Goal: Find specific page/section: Find specific page/section

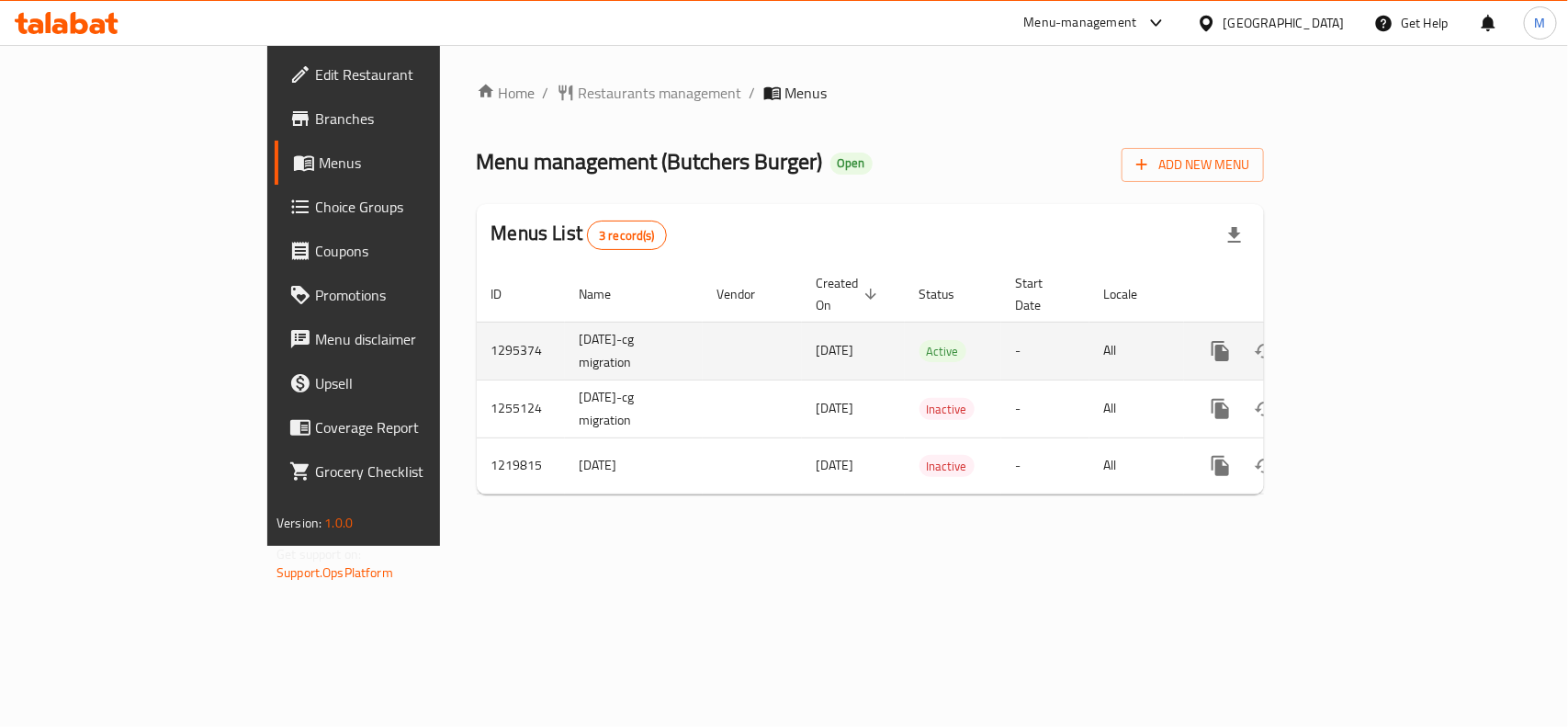
drag, startPoint x: 354, startPoint y: 347, endPoint x: 349, endPoint y: 332, distance: 15.8
click at [476, 347] on td "1295374" at bounding box center [520, 351] width 88 height 58
click at [476, 322] on td "1295374" at bounding box center [520, 351] width 88 height 58
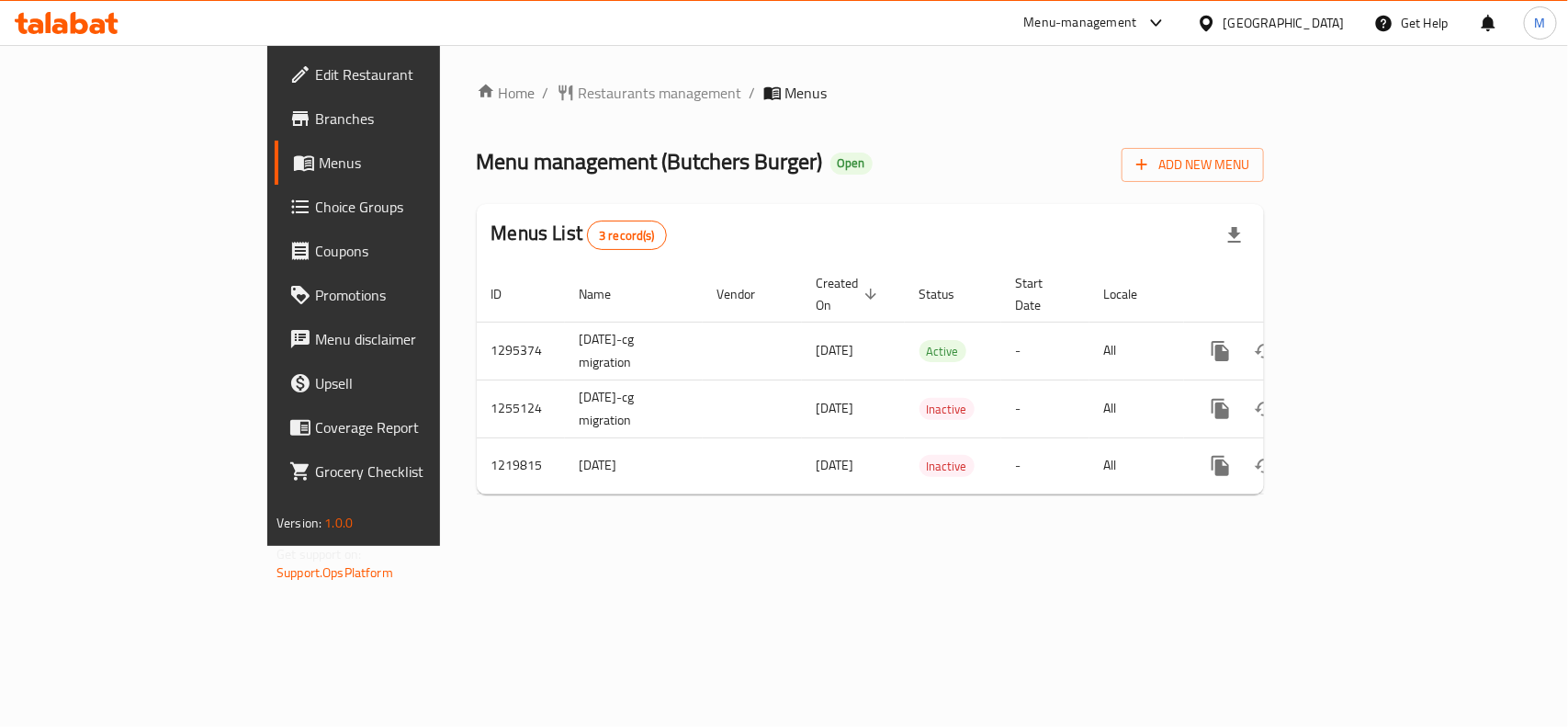
click at [744, 207] on div "Menus List 3 record(s)" at bounding box center [870, 235] width 787 height 63
click at [588, 228] on span "3 record(s)" at bounding box center [627, 235] width 78 height 18
click at [515, 223] on div "Menus List 3 record(s)" at bounding box center [870, 235] width 787 height 63
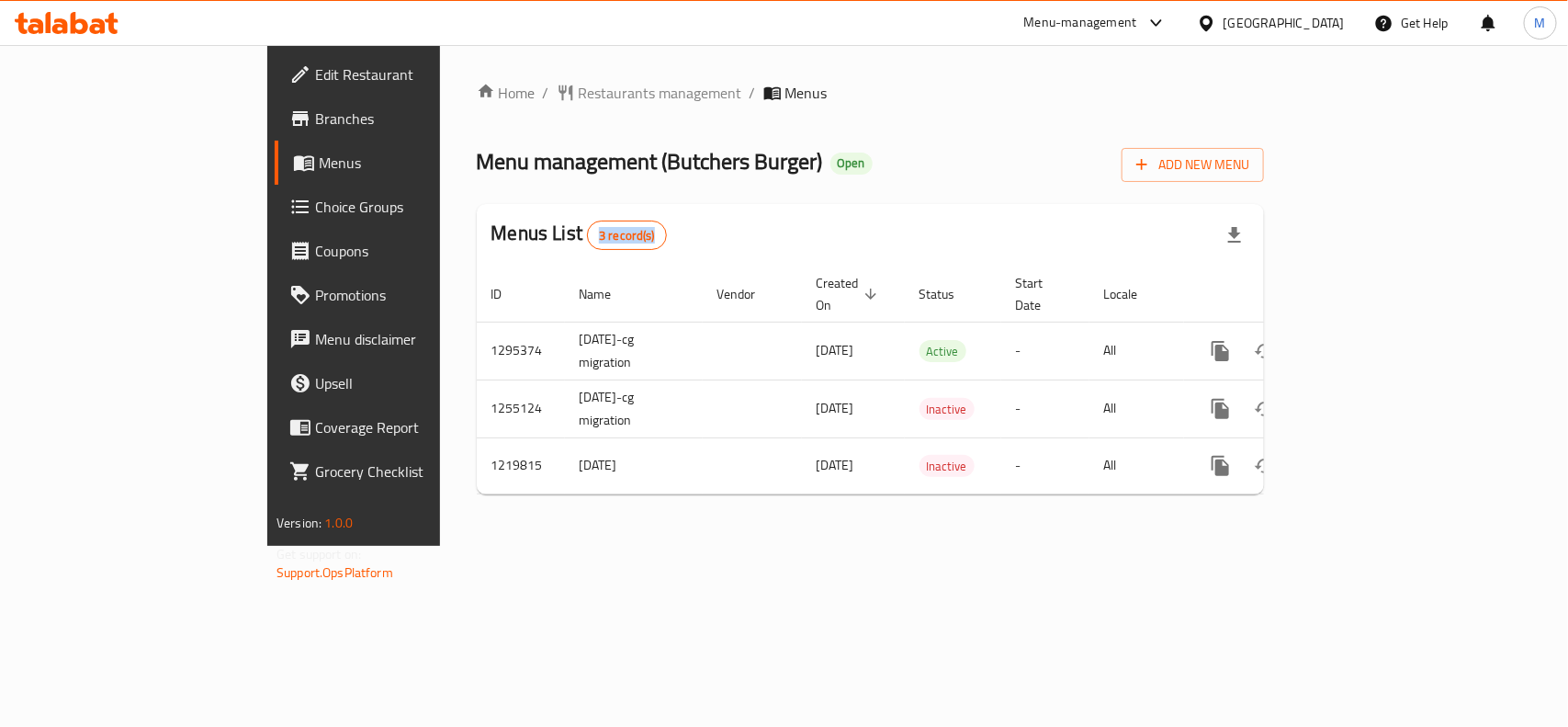
click at [515, 223] on div "Menus List 3 record(s)" at bounding box center [870, 235] width 787 height 63
click at [522, 196] on div "Home / Restaurants management / Menus Menu management ( Butchers Burger ) Open …" at bounding box center [870, 295] width 787 height 427
click at [491, 230] on h2 "Menus List 3 record(s)" at bounding box center [579, 234] width 176 height 31
drag, startPoint x: 331, startPoint y: 230, endPoint x: 388, endPoint y: 236, distance: 57.3
click at [491, 236] on h2 "Menus List 3 record(s)" at bounding box center [579, 234] width 176 height 31
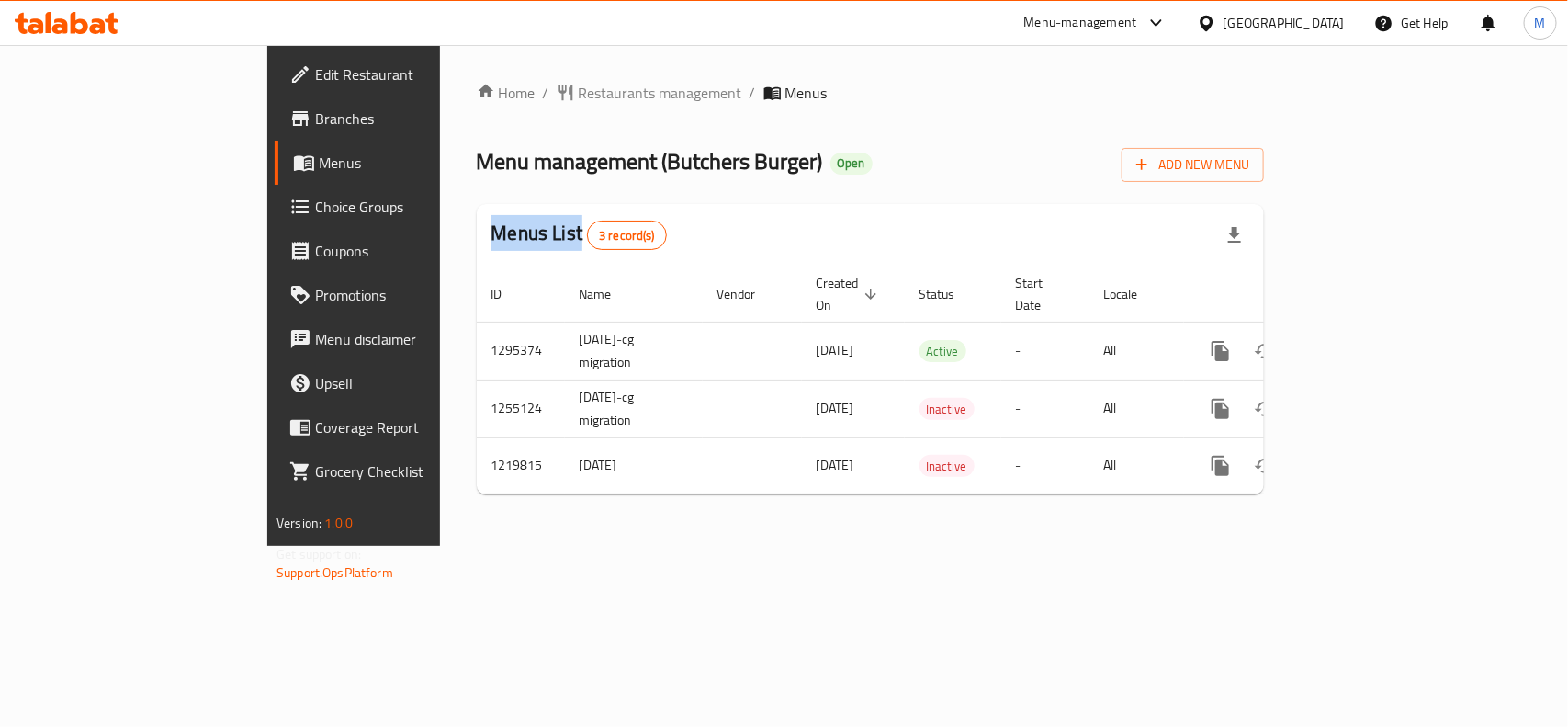
click at [491, 236] on h2 "Menus List 3 record(s)" at bounding box center [579, 234] width 176 height 31
click at [629, 212] on div "Menus List 3 record(s)" at bounding box center [870, 235] width 787 height 63
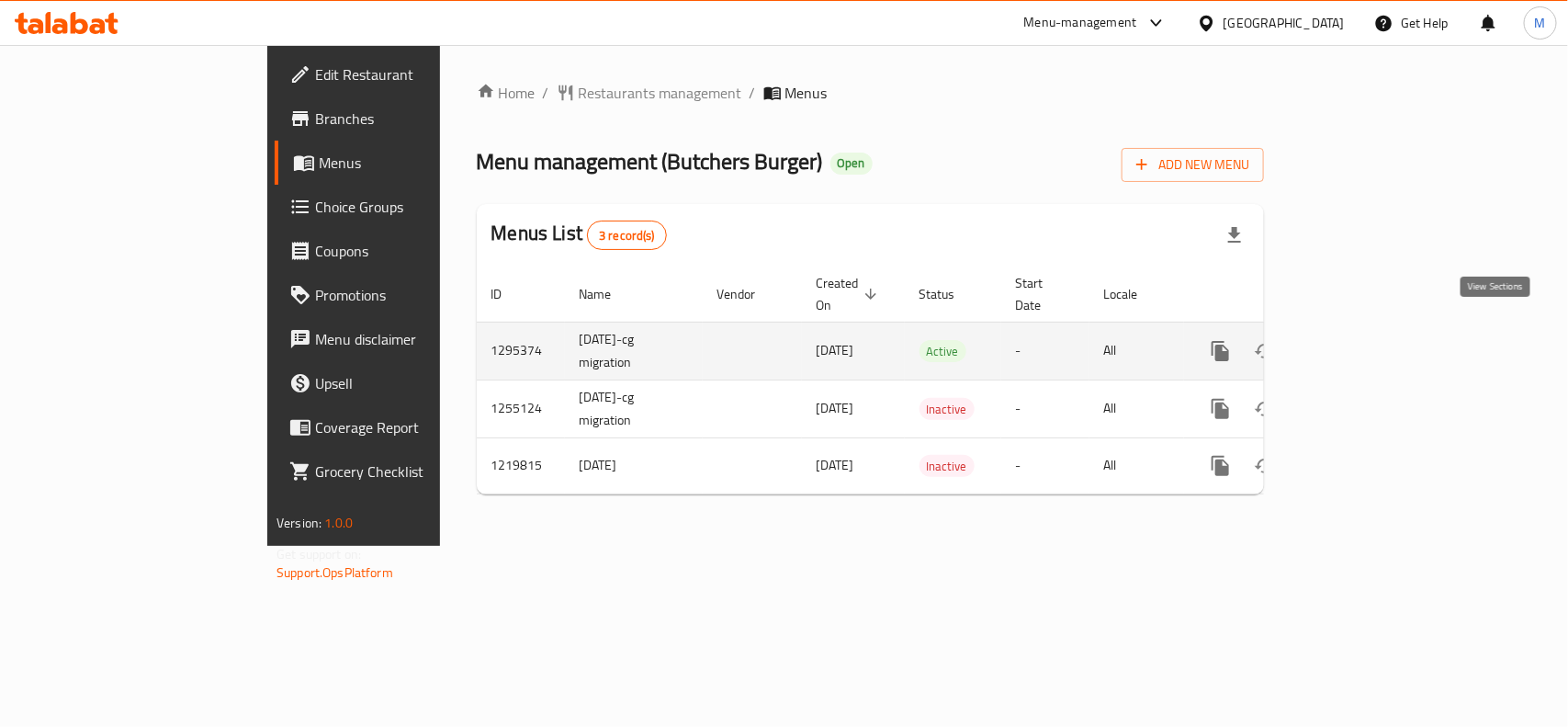
click at [1364, 339] on icon "enhanced table" at bounding box center [1353, 351] width 22 height 22
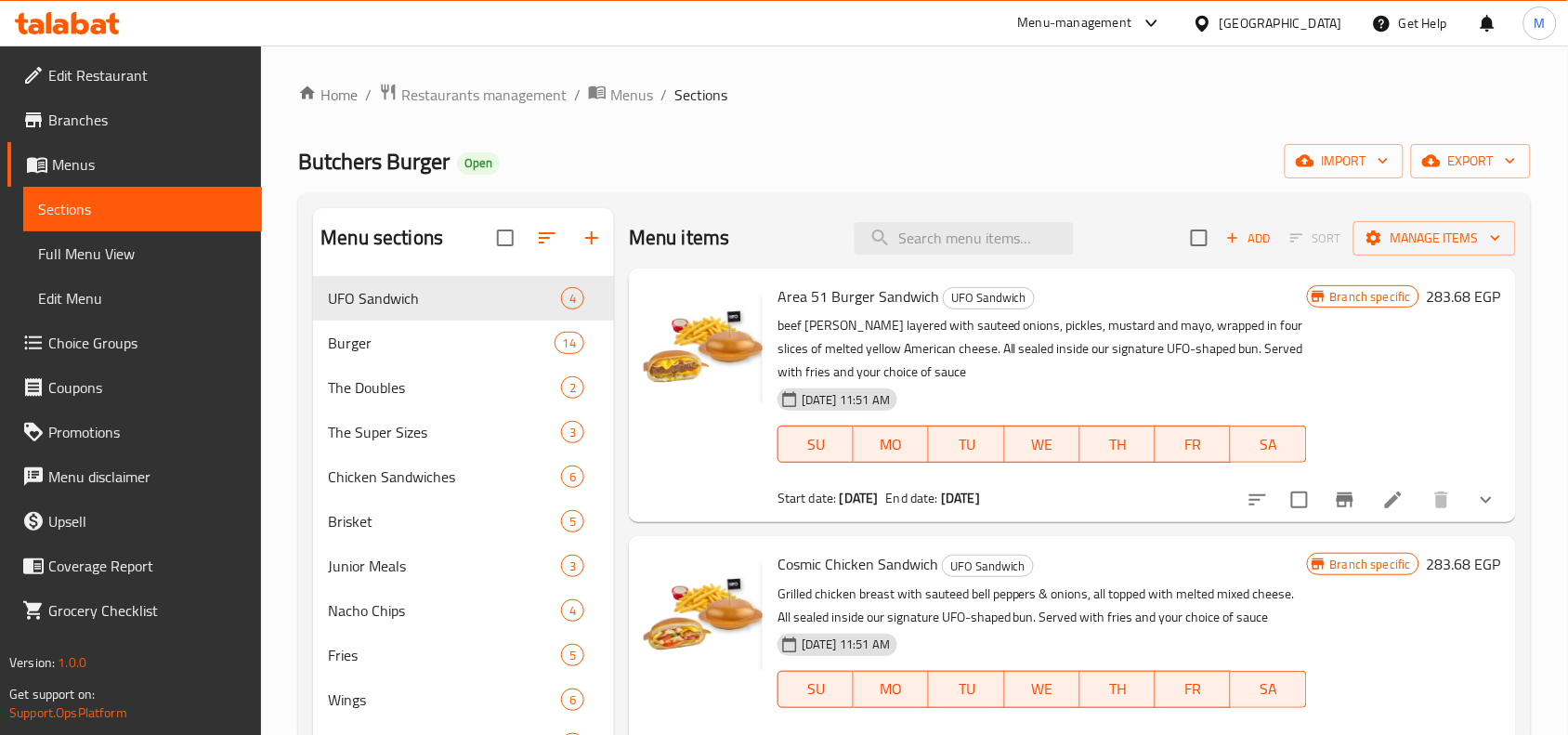
scroll to position [116, 0]
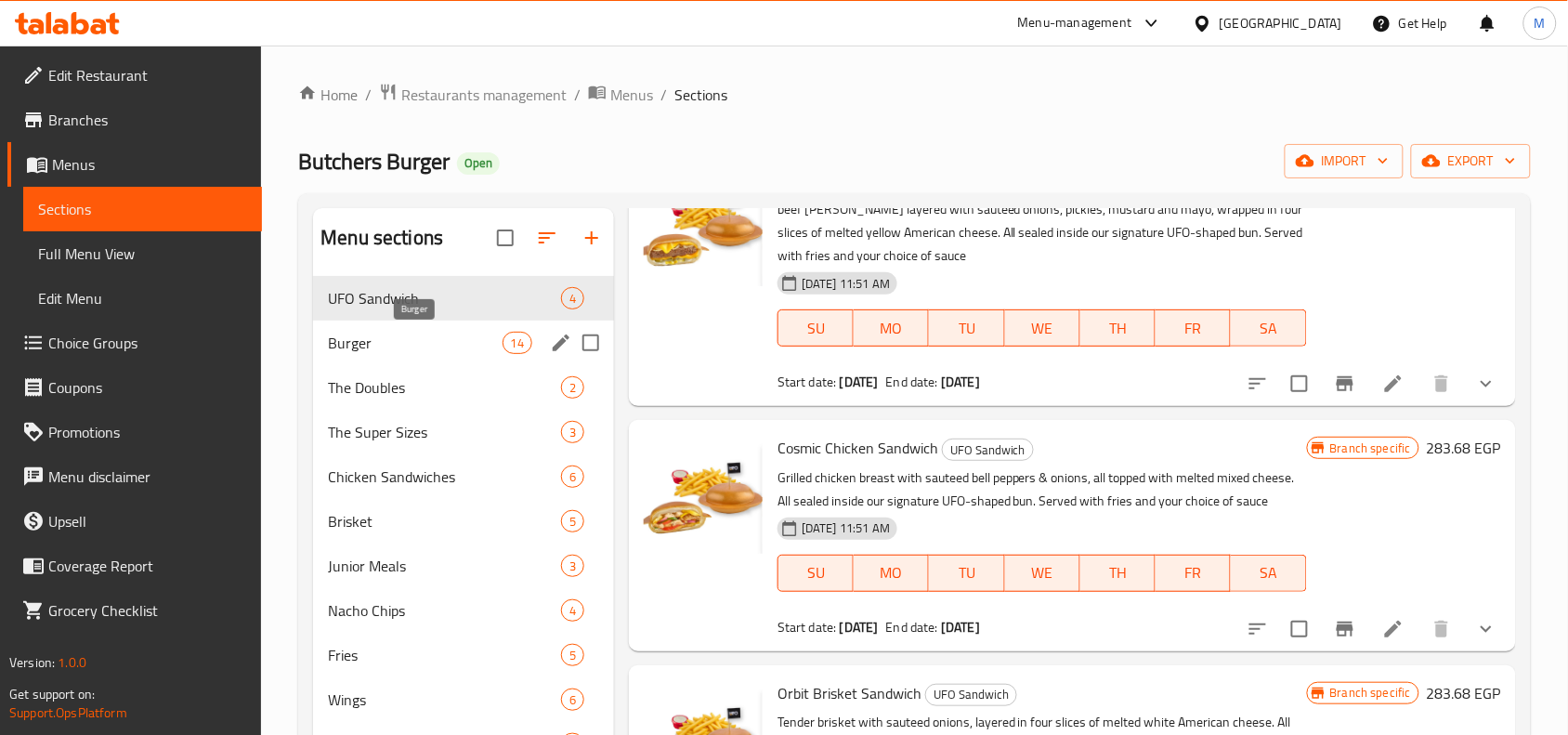
click at [343, 341] on span "Burger" at bounding box center [415, 343] width 174 height 22
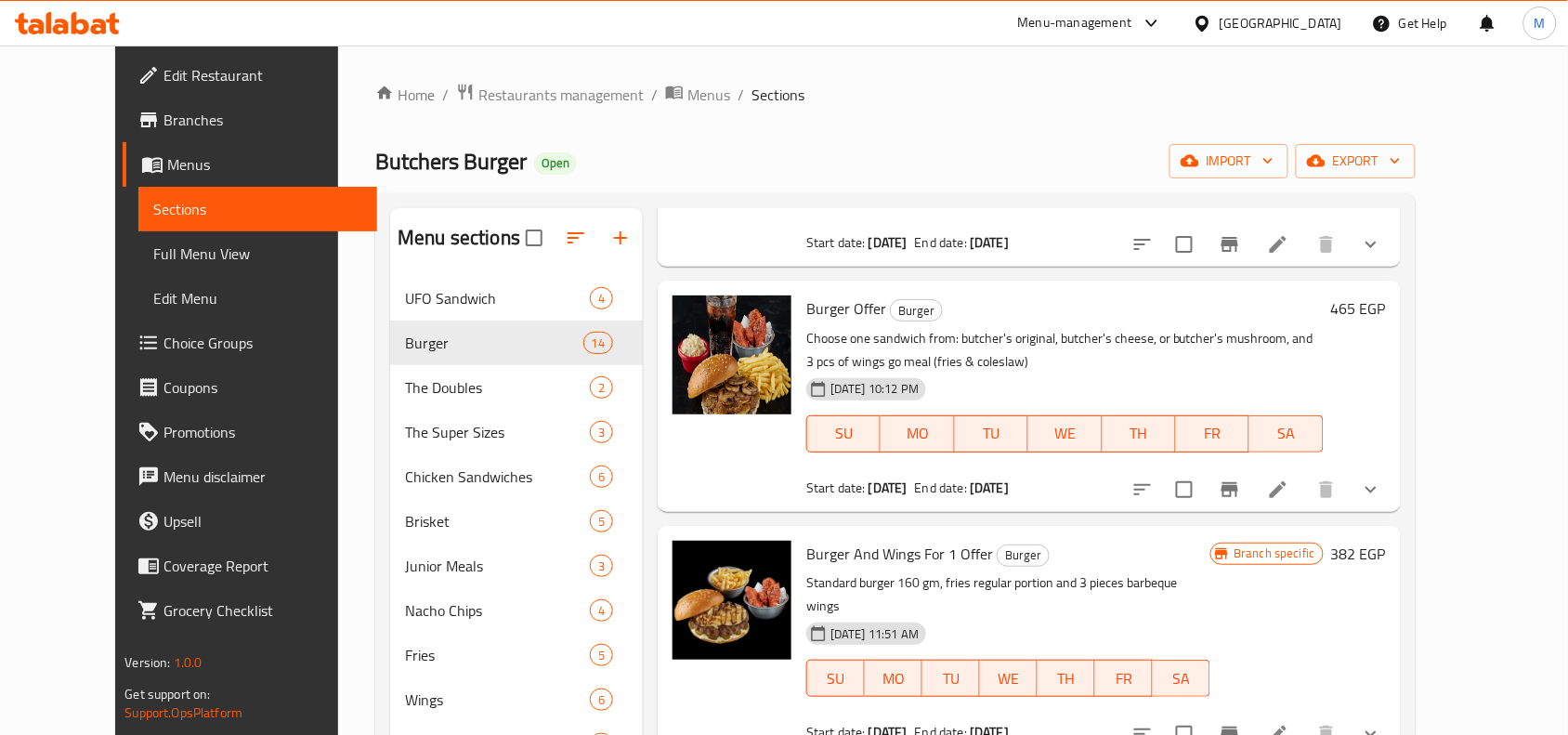
scroll to position [116, 0]
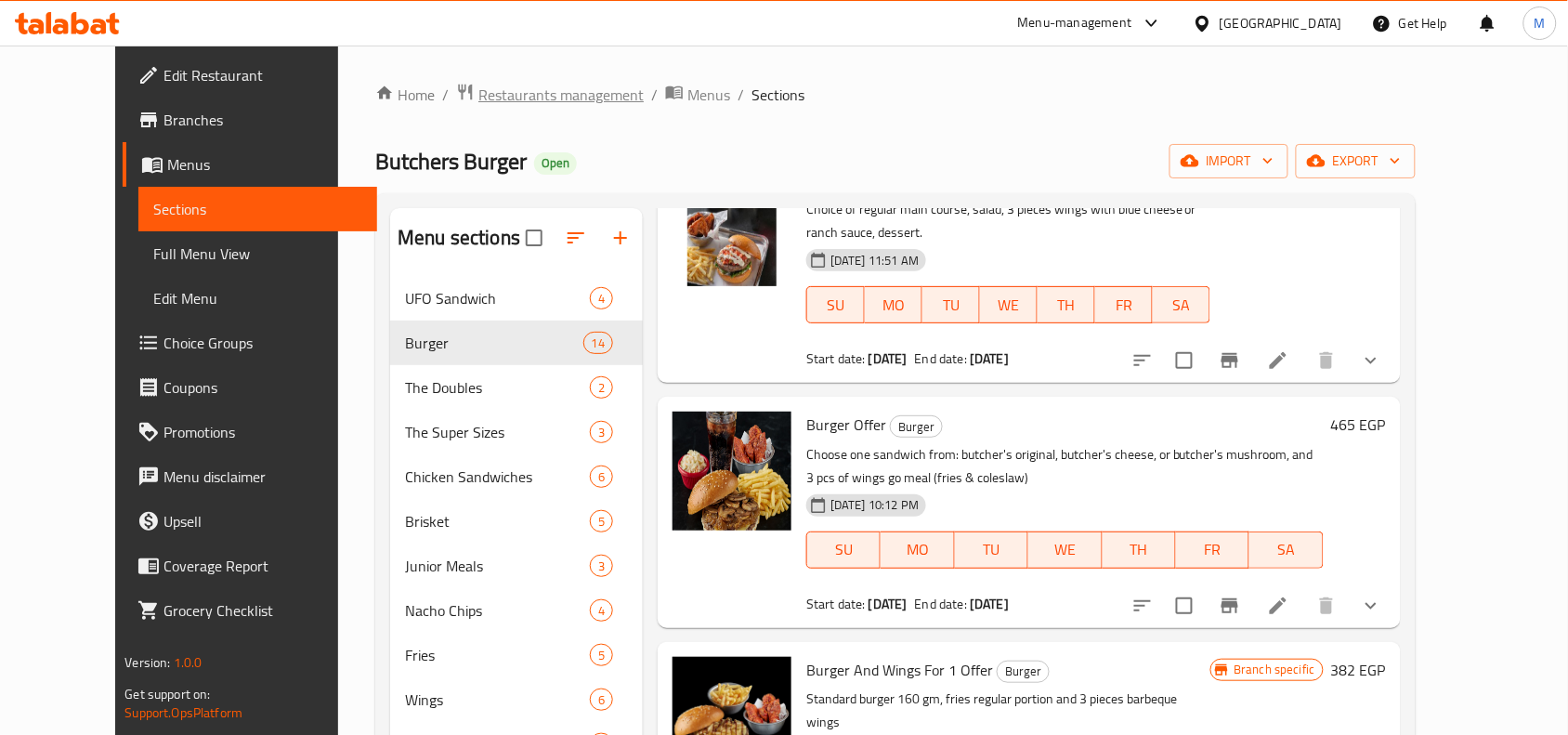
click at [540, 88] on span "Restaurants management" at bounding box center [560, 94] width 165 height 22
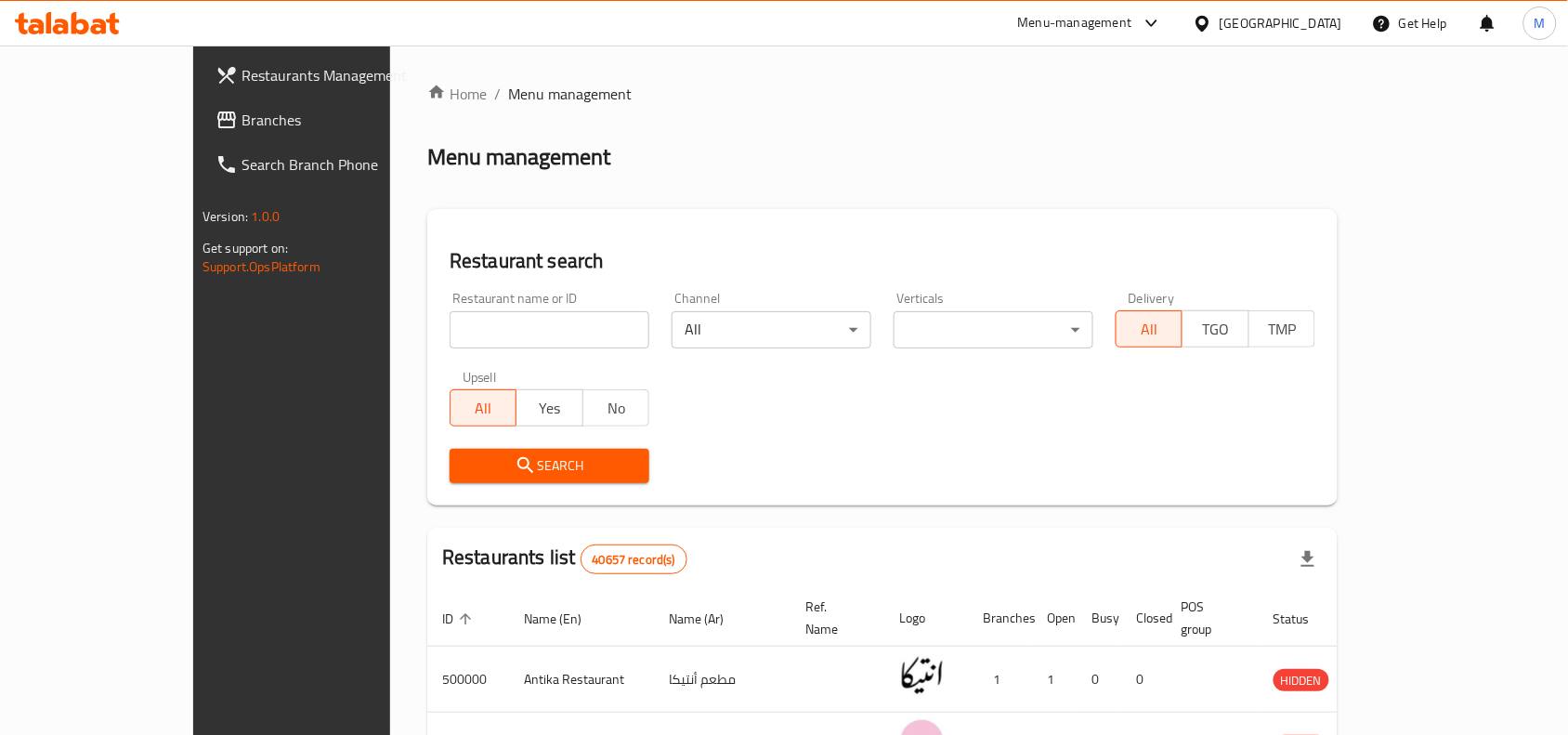
click at [450, 333] on input "search" at bounding box center [550, 330] width 200 height 37
paste input "685644"
type input "685644"
click button "Search" at bounding box center [550, 466] width 200 height 35
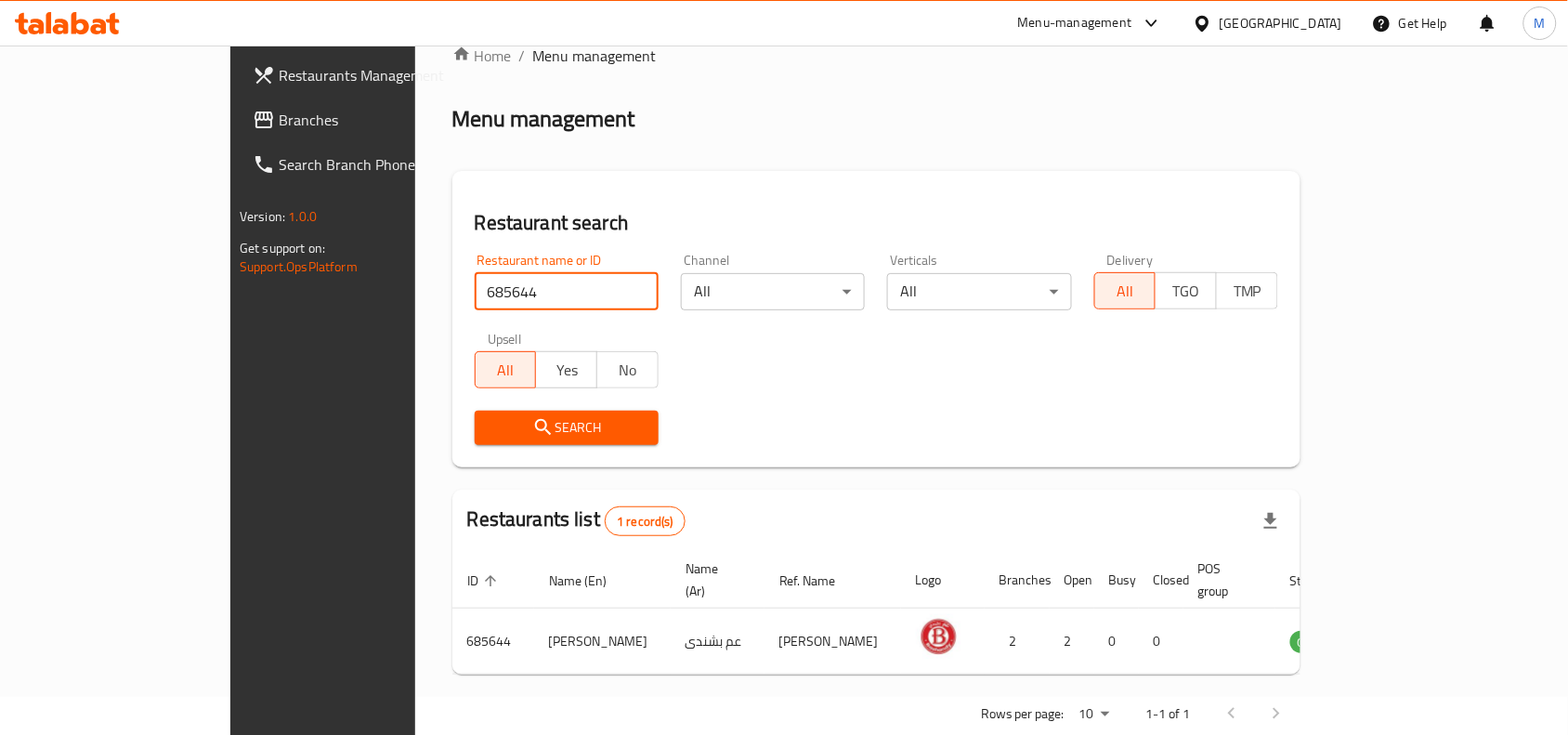
scroll to position [58, 0]
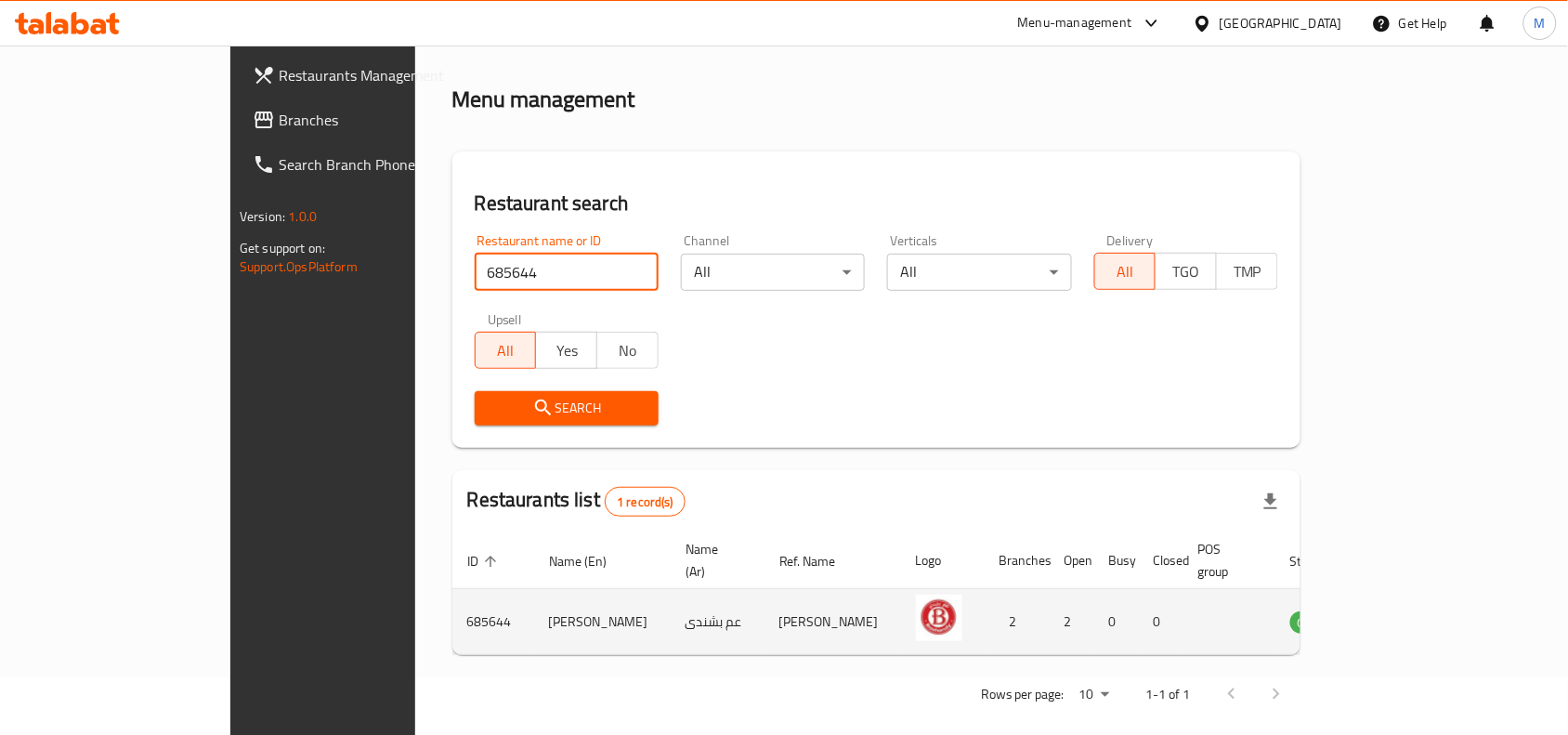
click at [1409, 614] on icon "enhanced table" at bounding box center [1399, 622] width 21 height 16
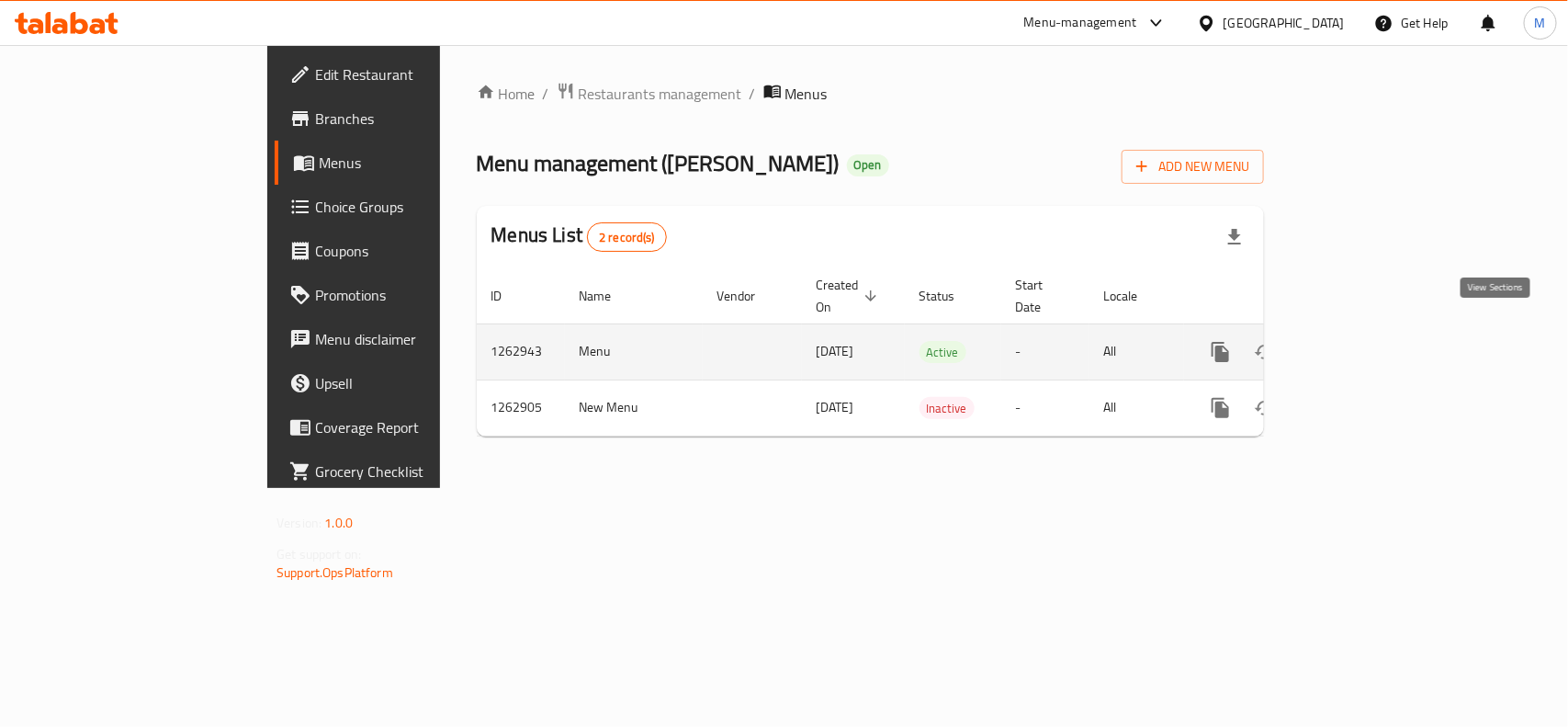
click at [1362, 343] on icon "enhanced table" at bounding box center [1353, 351] width 17 height 17
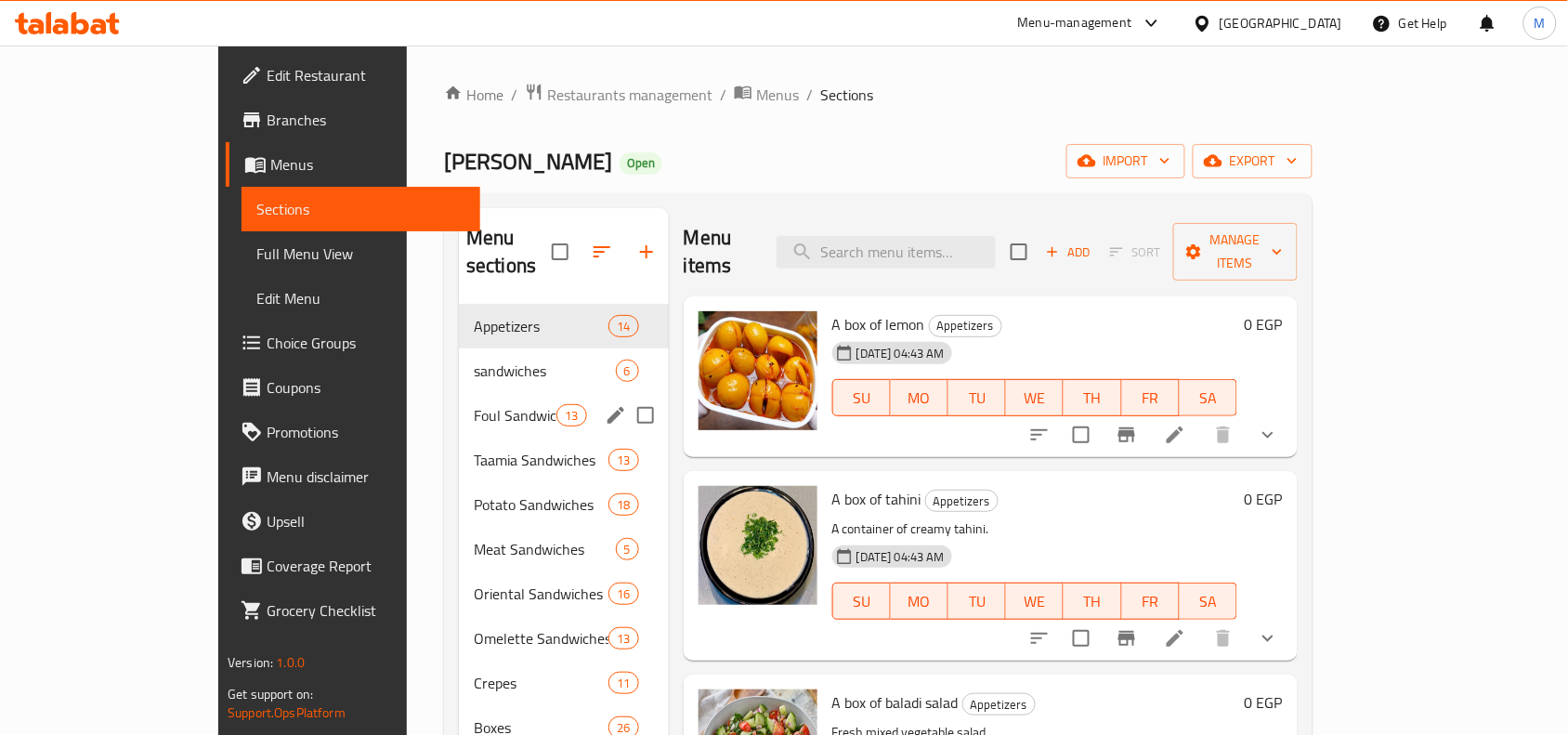
scroll to position [116, 0]
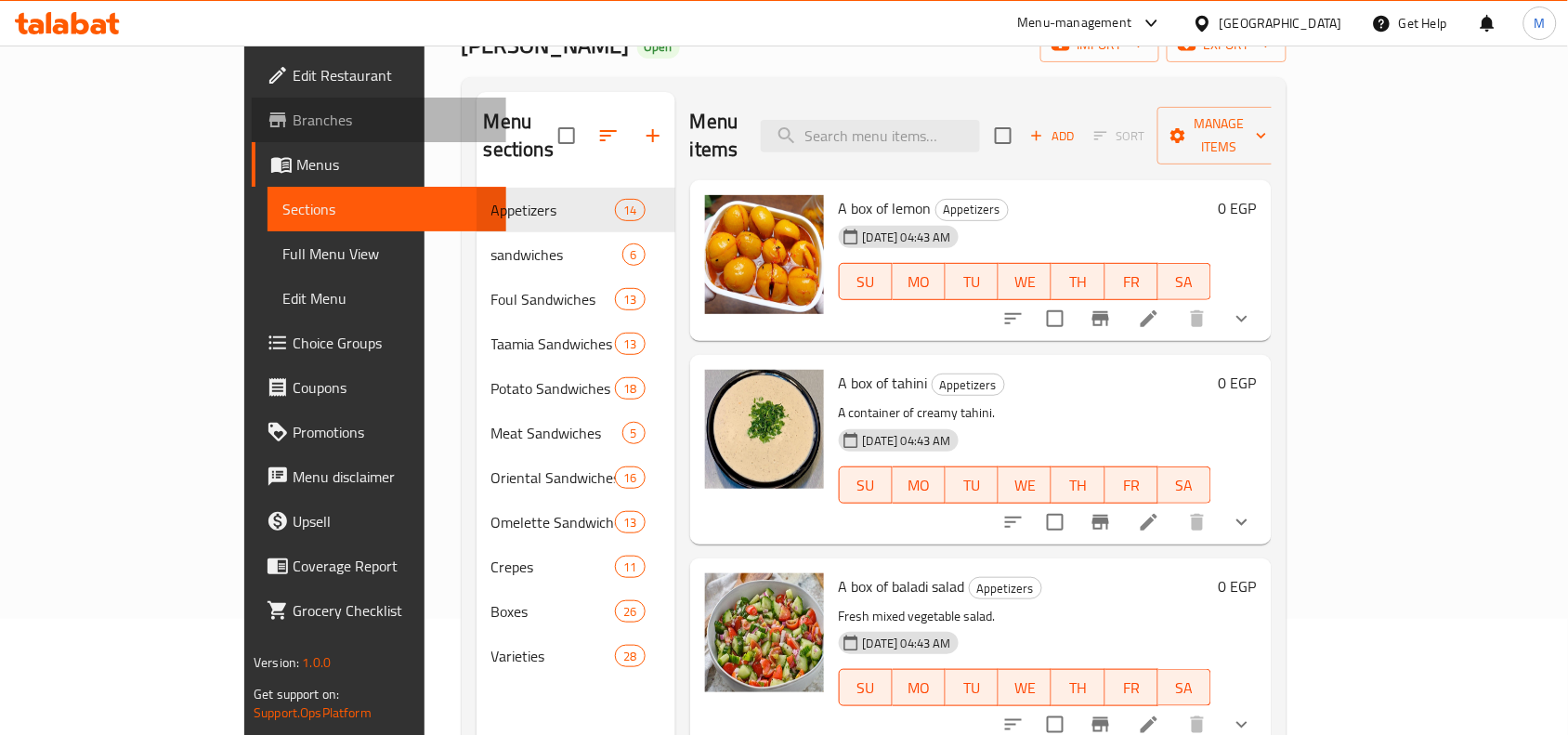
click at [293, 121] on span "Branches" at bounding box center [392, 120] width 199 height 22
